Goal: Transaction & Acquisition: Book appointment/travel/reservation

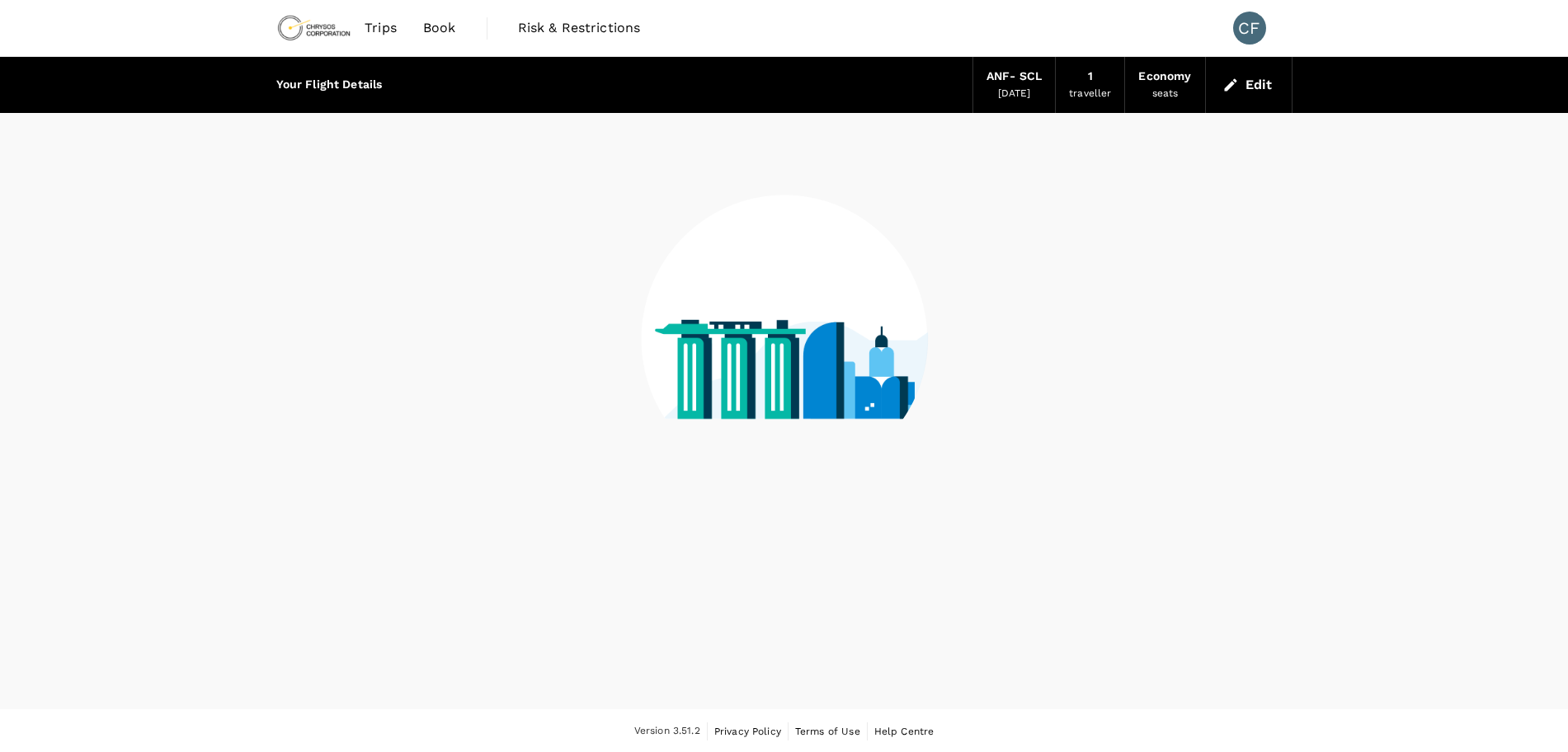
scroll to position [2, 0]
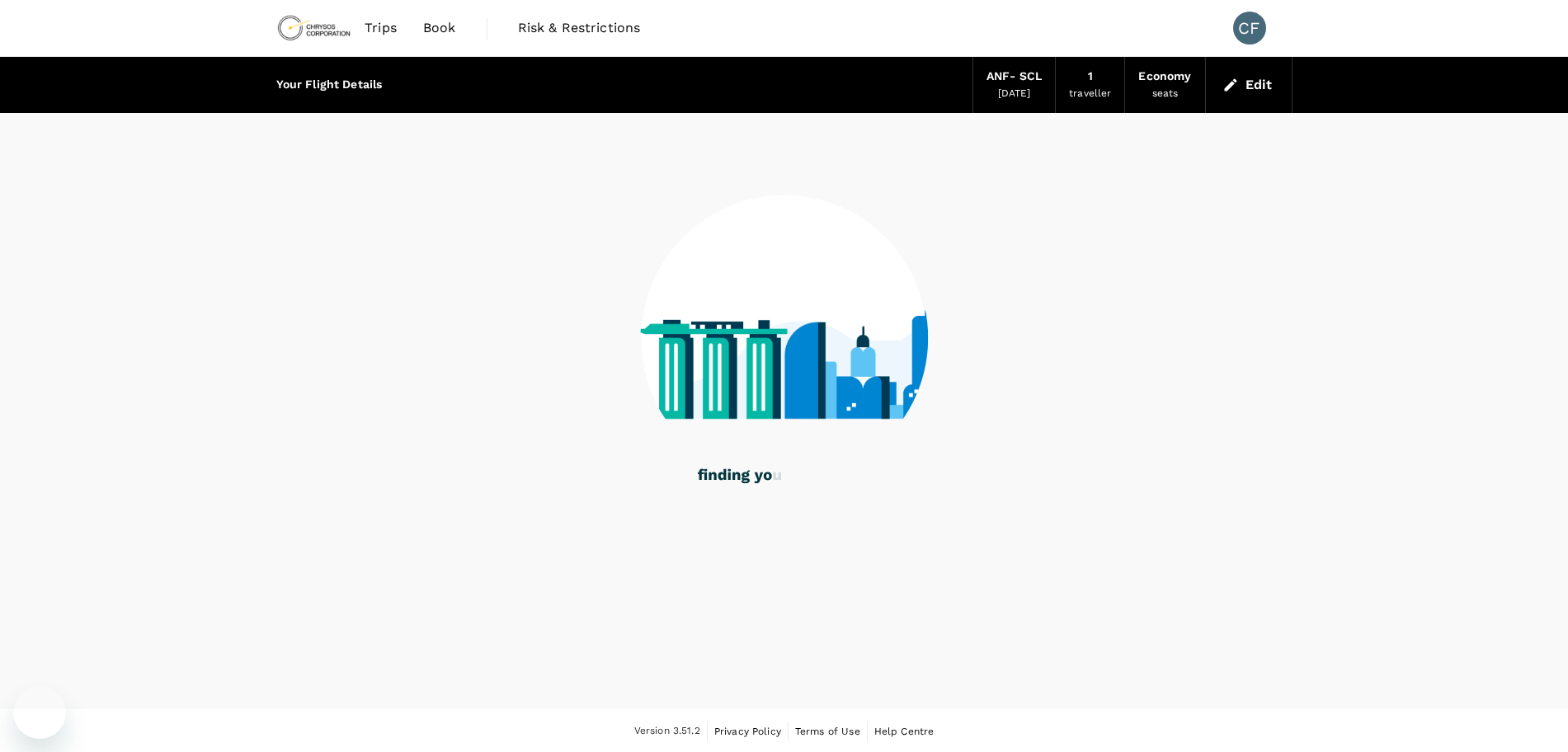
scroll to position [2, 0]
